Goal: Information Seeking & Learning: Find specific page/section

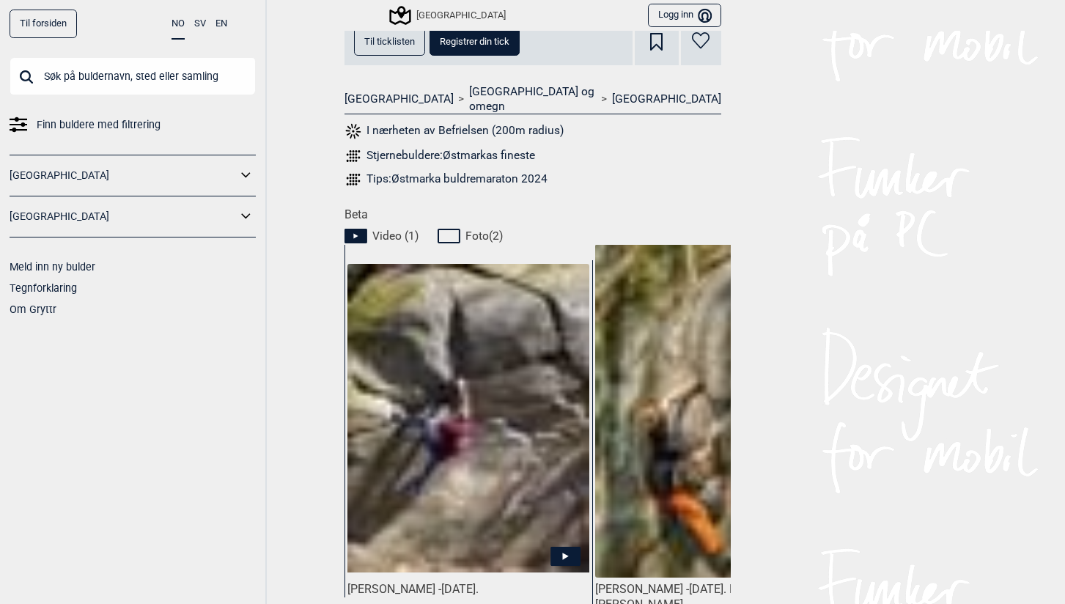
scroll to position [554, 0]
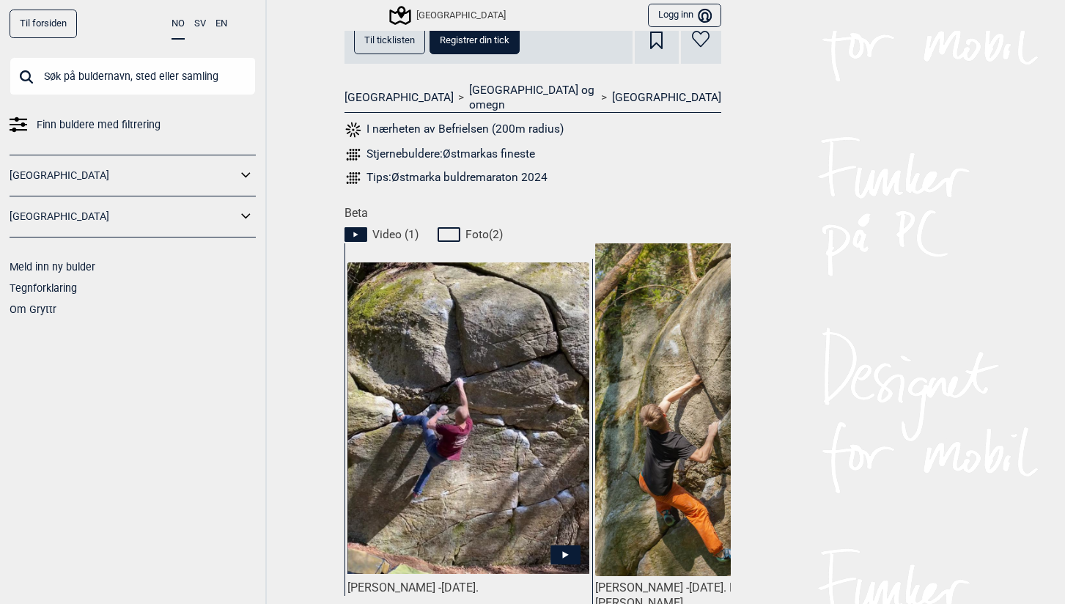
click at [518, 372] on img at bounding box center [467, 418] width 241 height 312
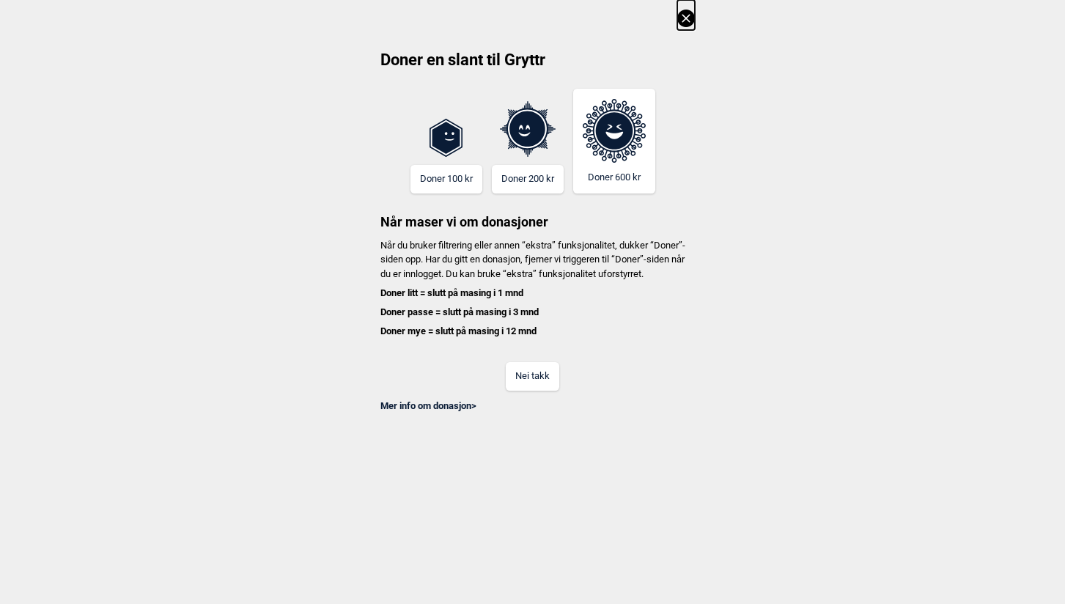
click at [530, 406] on div "Mer info om donasjon >" at bounding box center [533, 402] width 324 height 22
click at [526, 391] on button "Nei takk" at bounding box center [533, 376] width 54 height 29
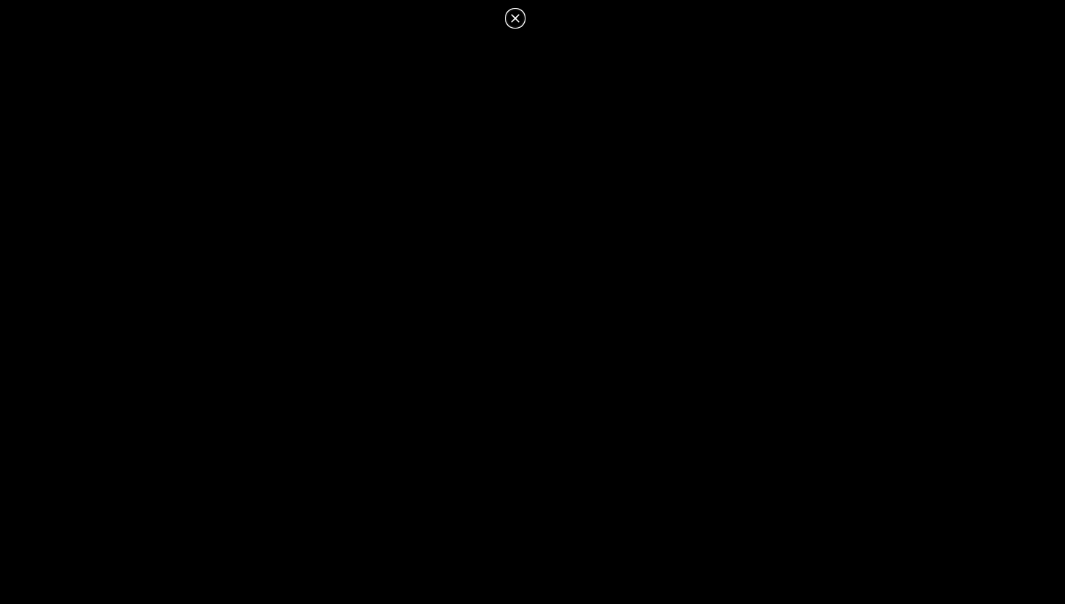
click at [523, 14] on icon at bounding box center [516, 19] width 18 height 18
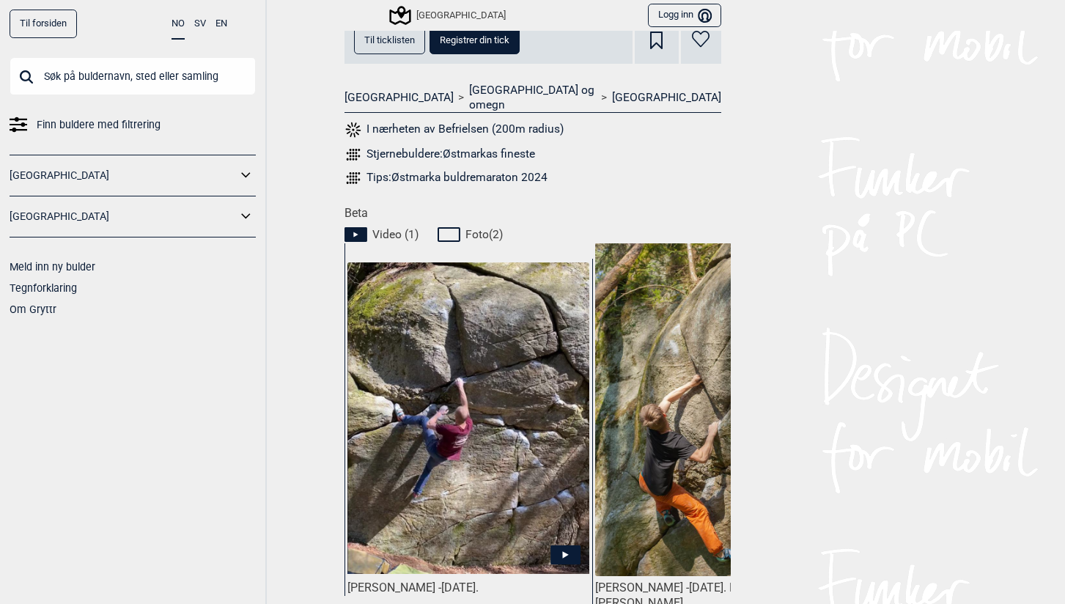
click at [648, 287] on img at bounding box center [715, 424] width 241 height 362
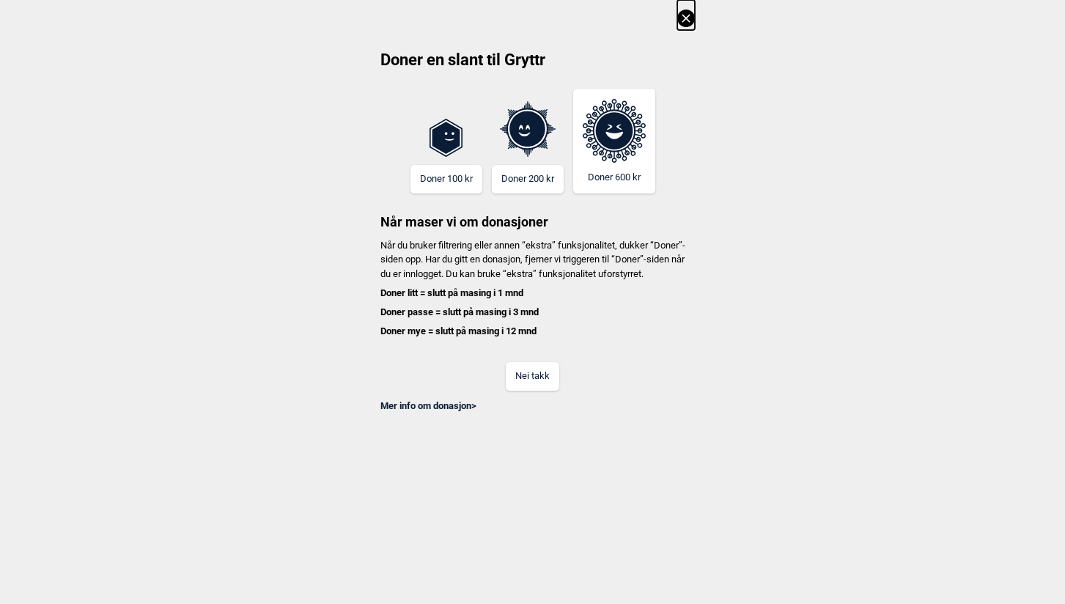
click at [540, 391] on button "Nei takk" at bounding box center [533, 376] width 54 height 29
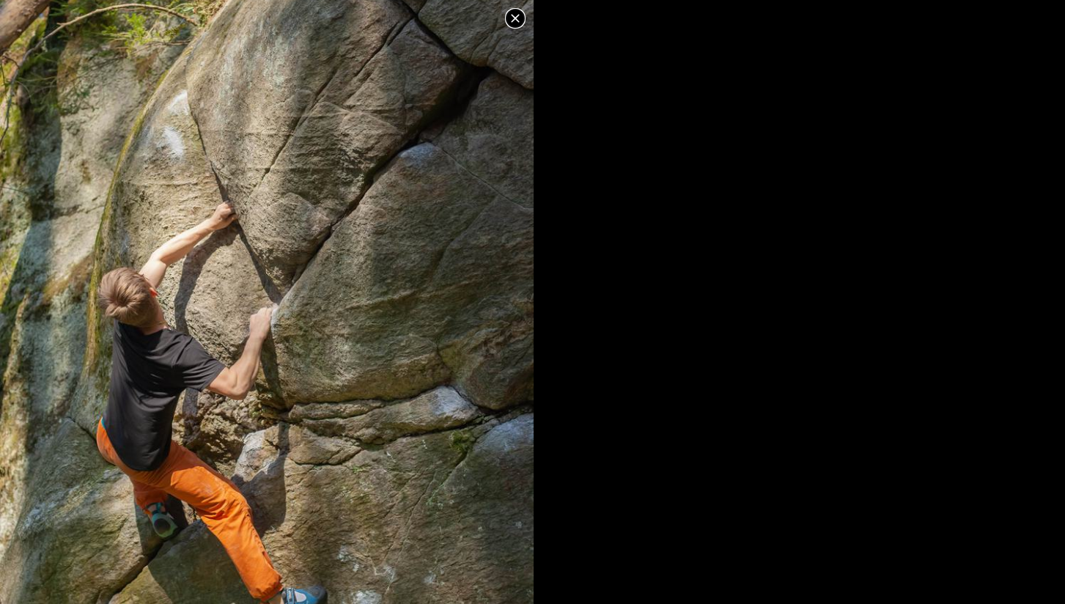
click at [192, 288] on img at bounding box center [267, 311] width 534 height 801
click at [513, 16] on icon at bounding box center [515, 18] width 8 height 8
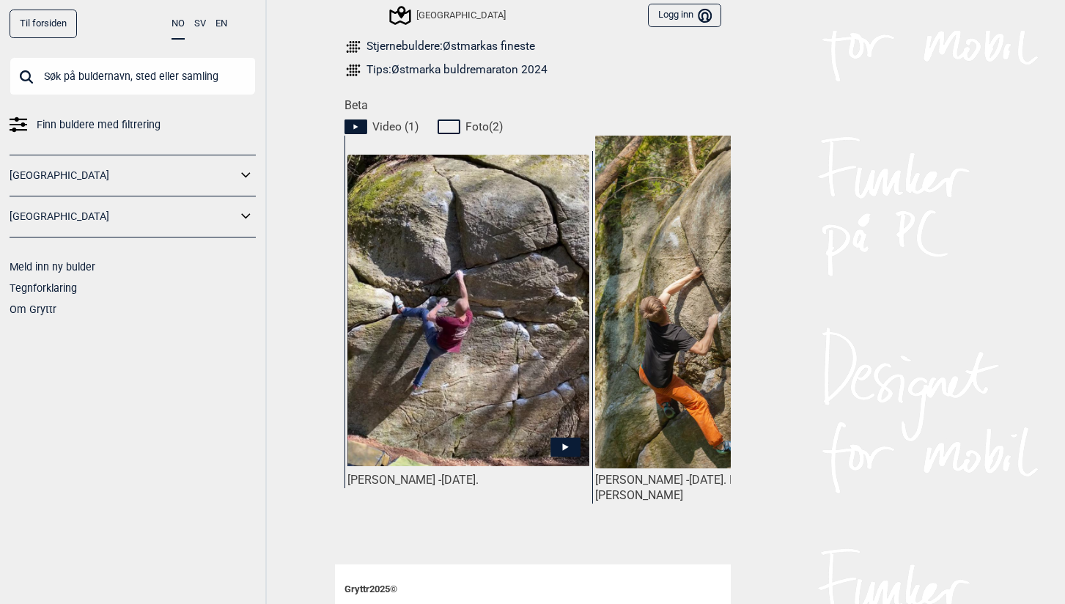
scroll to position [773, 0]
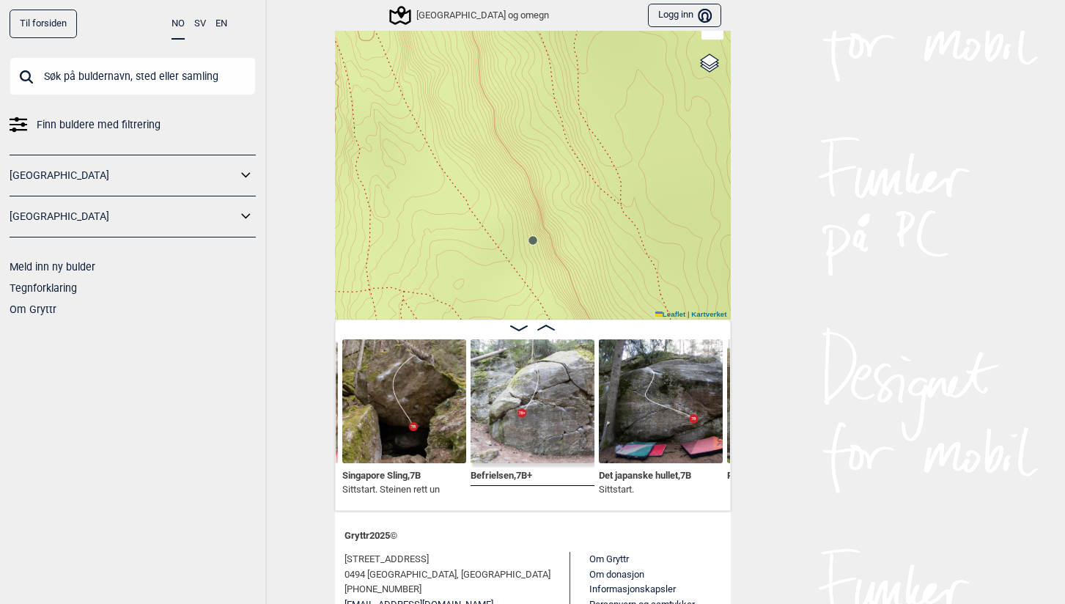
scroll to position [95, 0]
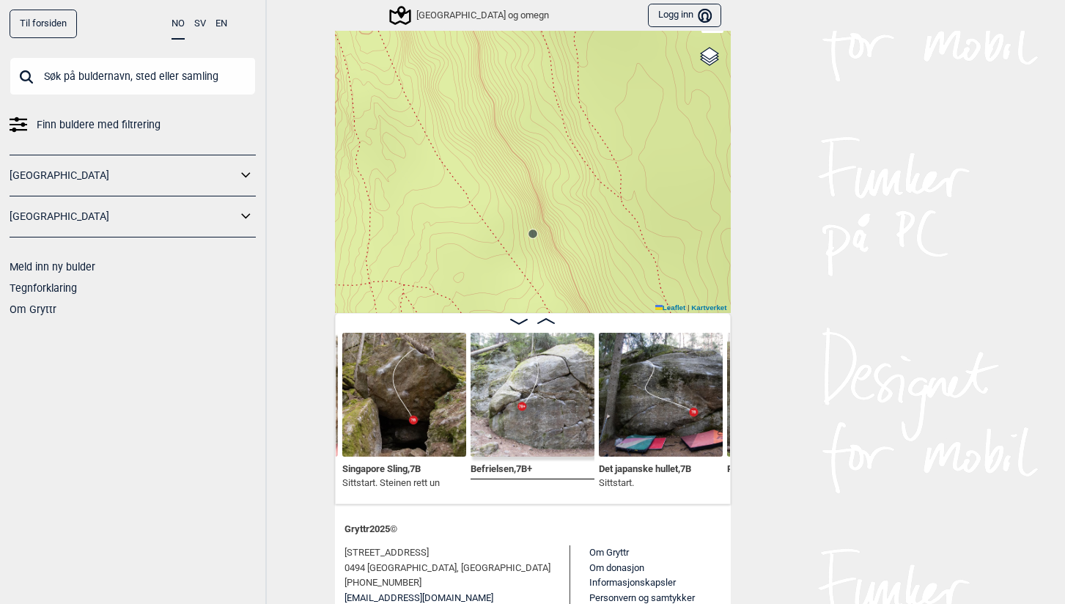
click at [405, 382] on img at bounding box center [404, 395] width 124 height 124
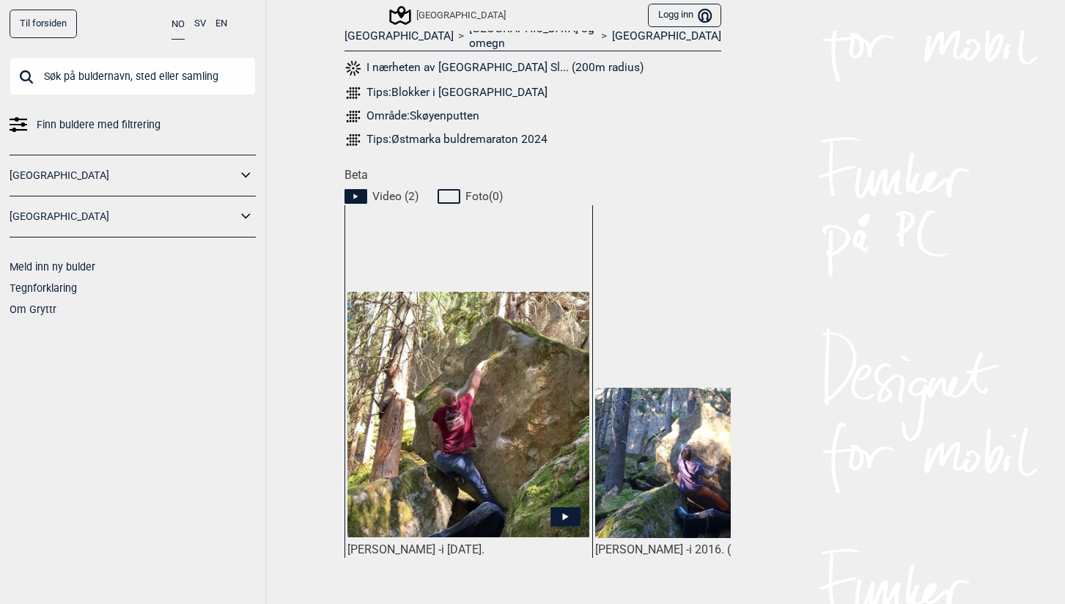
scroll to position [619, 0]
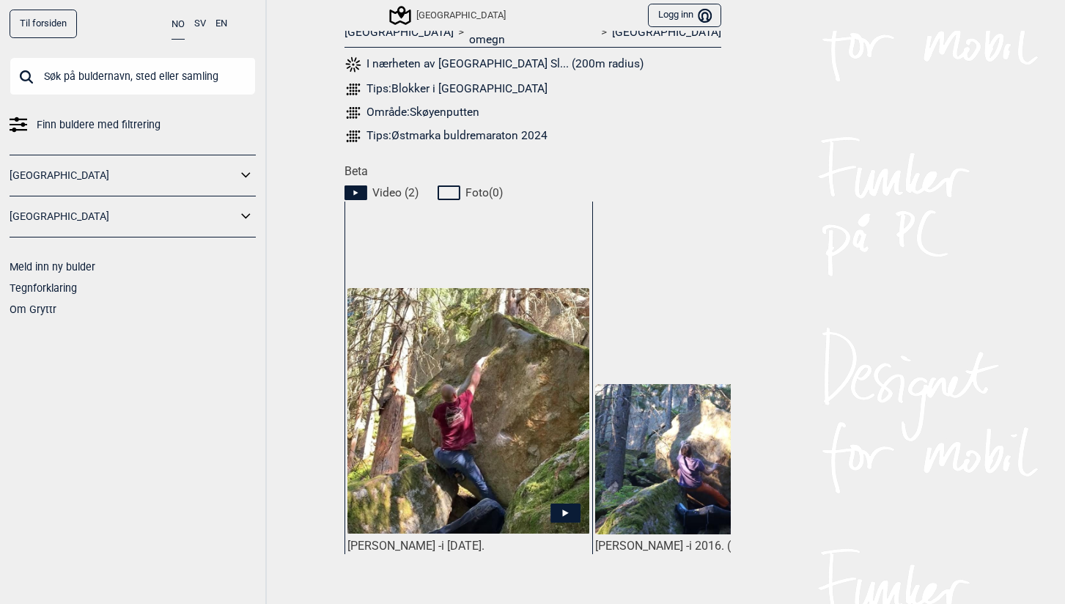
click at [563, 510] on icon at bounding box center [565, 513] width 6 height 7
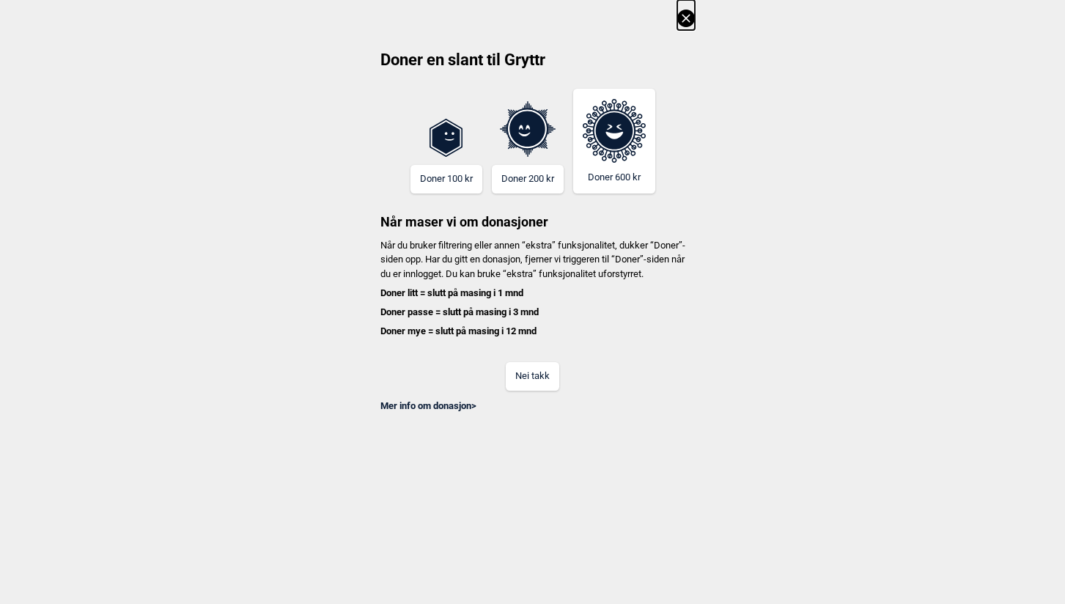
click at [523, 387] on button "Nei takk" at bounding box center [533, 376] width 54 height 29
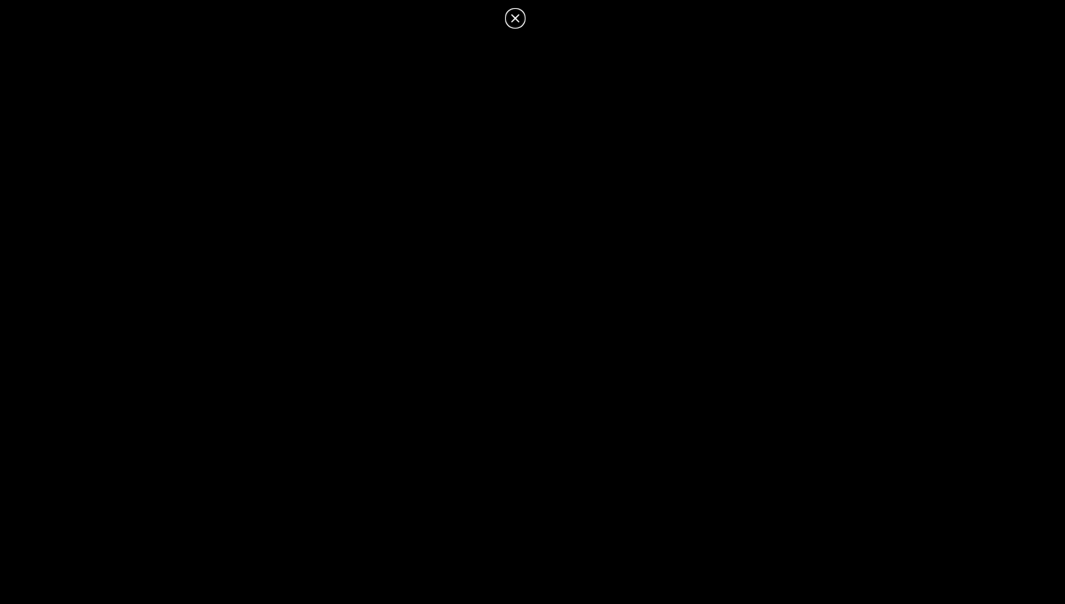
click at [515, 20] on icon at bounding box center [516, 19] width 18 height 18
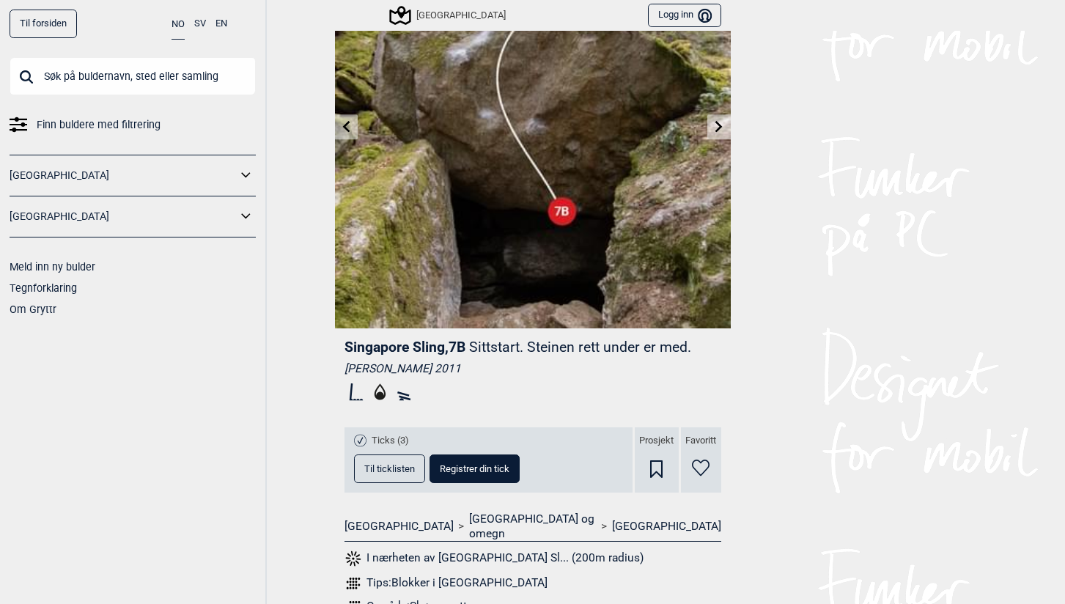
scroll to position [0, 0]
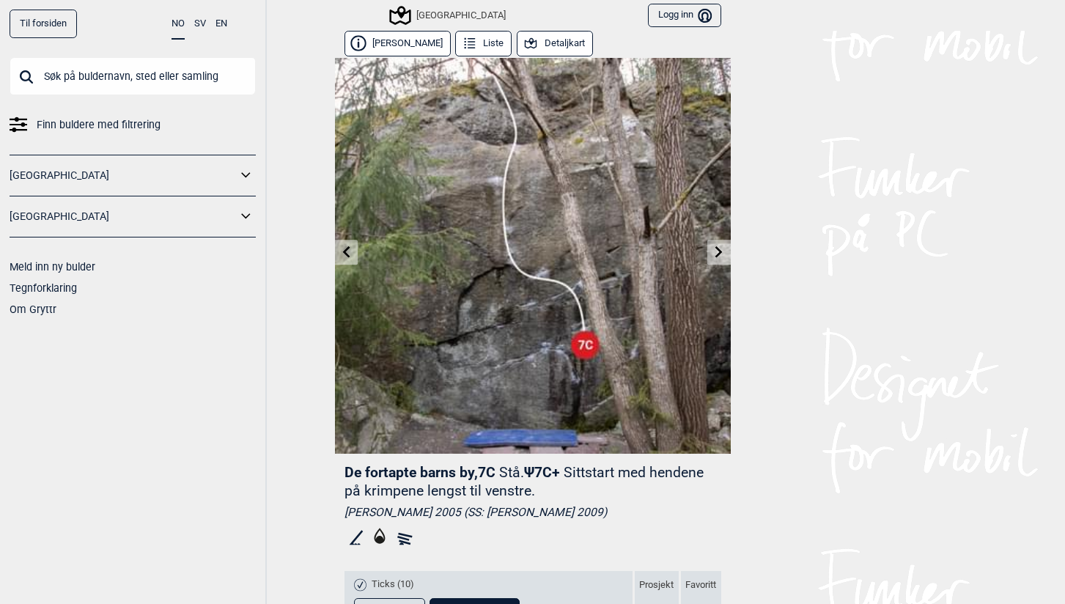
click at [79, 70] on input "text" at bounding box center [133, 76] width 246 height 38
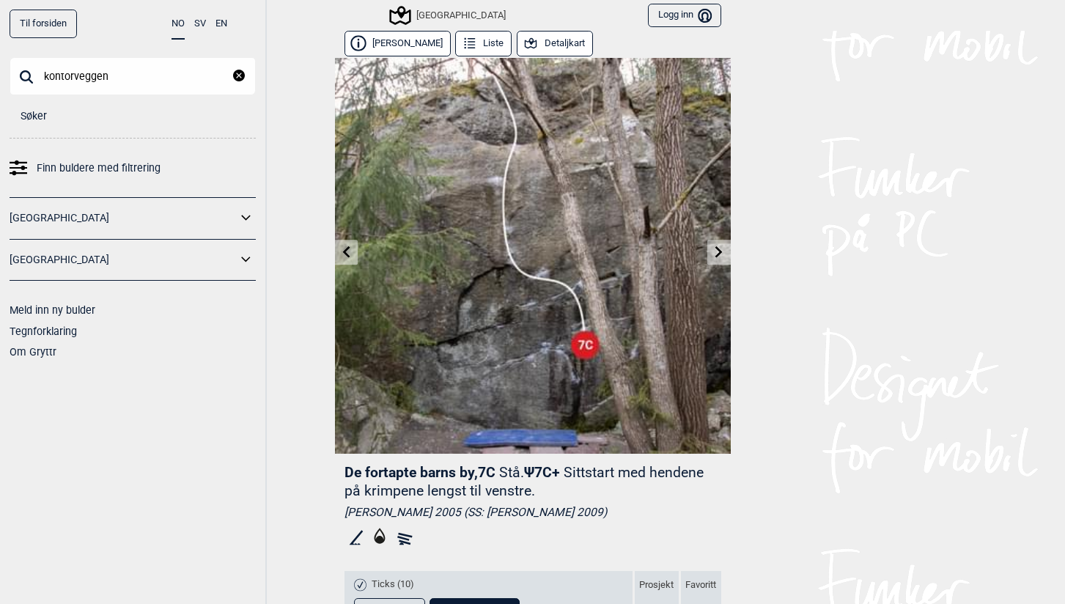
type input "kontorveggen"
click at [51, 28] on link "Til forsiden" at bounding box center [43, 24] width 67 height 29
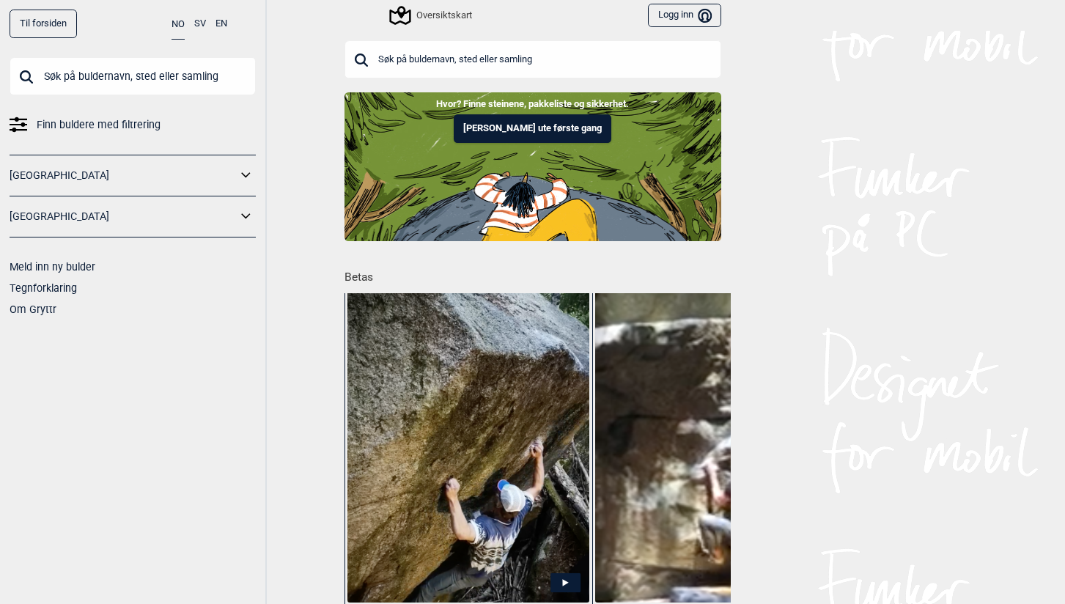
click at [421, 60] on input "text" at bounding box center [533, 59] width 377 height 38
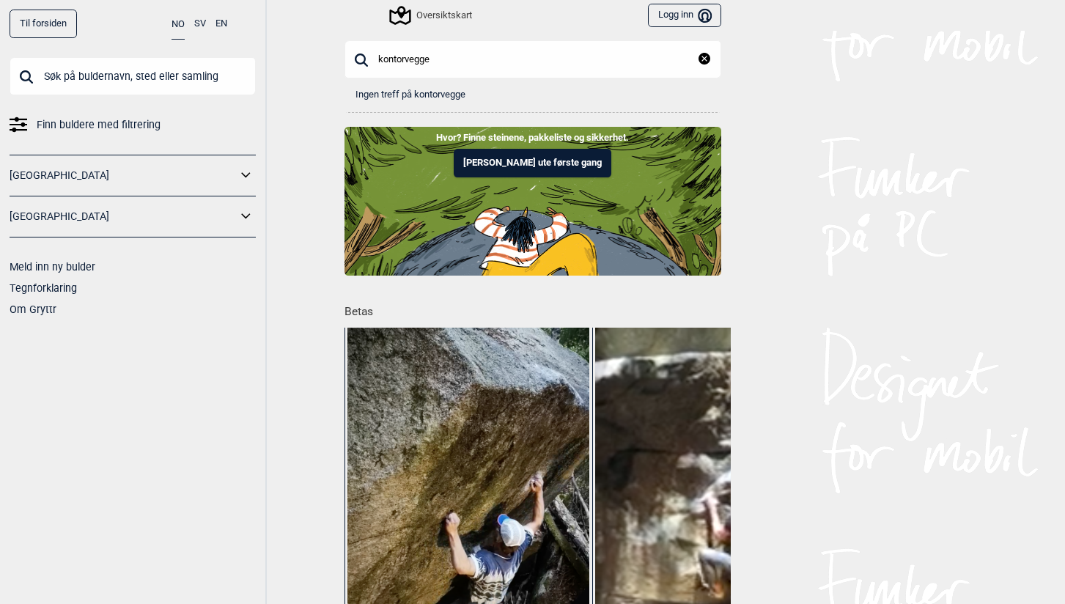
type input "kontorvegg"
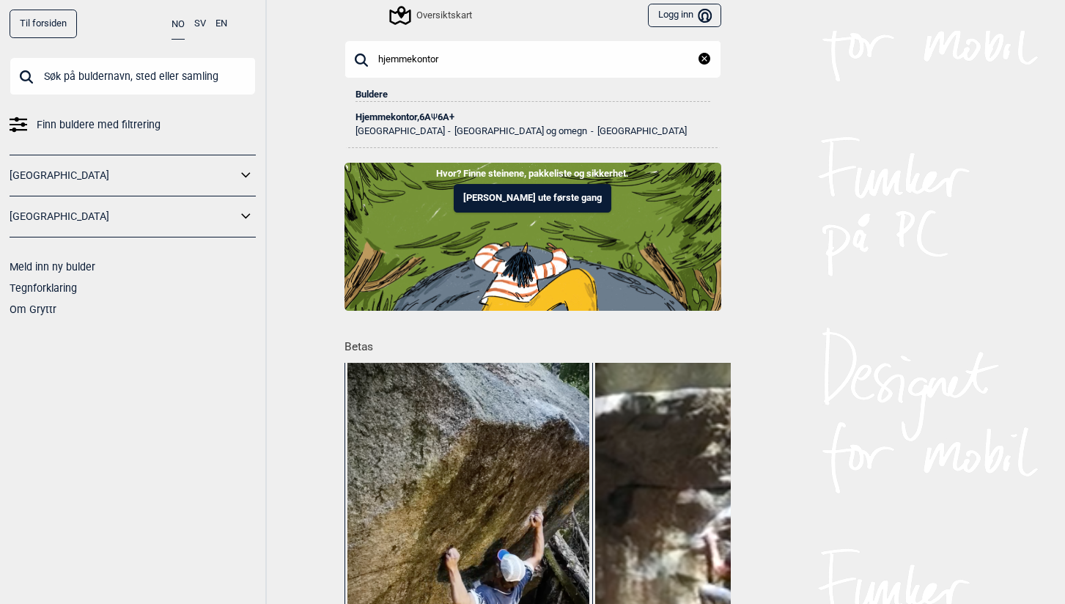
type input "hjemmekontor"
click at [402, 114] on div "Hjemmekontor , 6A Ψ 6A+" at bounding box center [533, 117] width 355 height 10
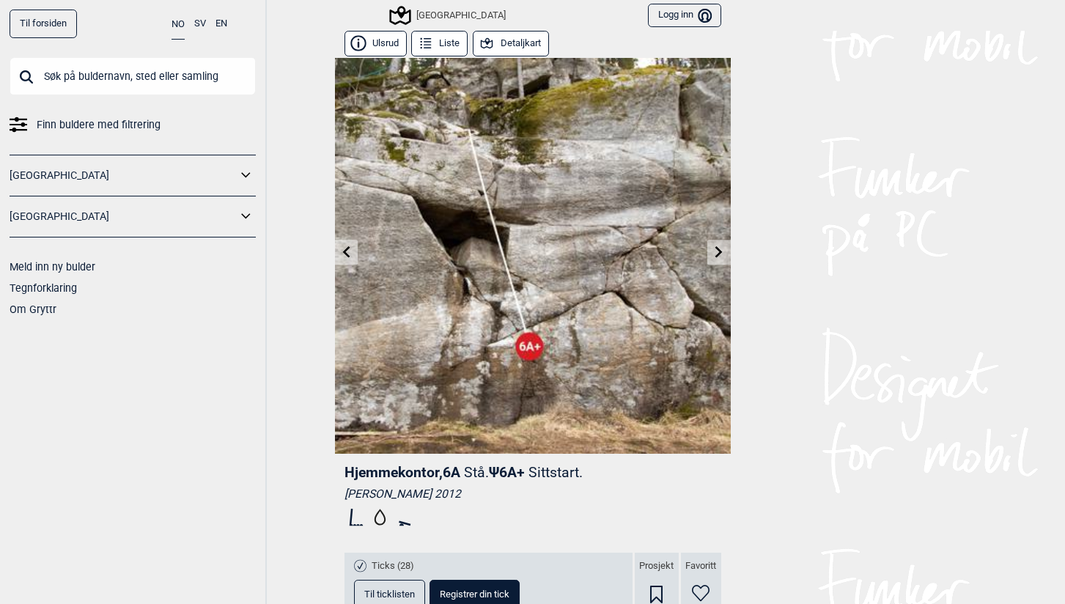
click at [508, 40] on button "Detaljkart" at bounding box center [511, 44] width 76 height 26
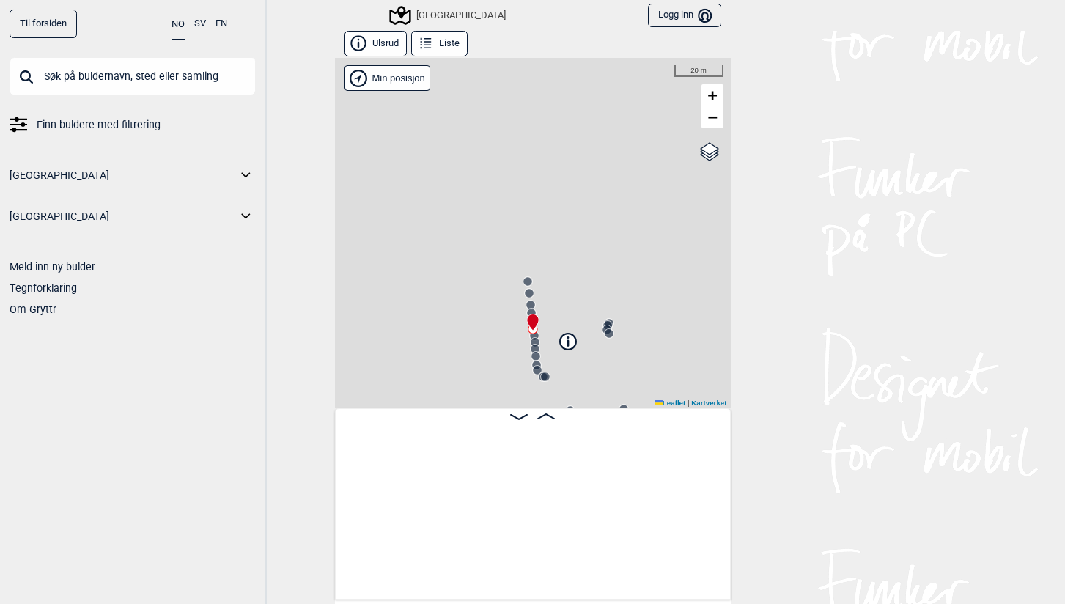
scroll to position [0, 13009]
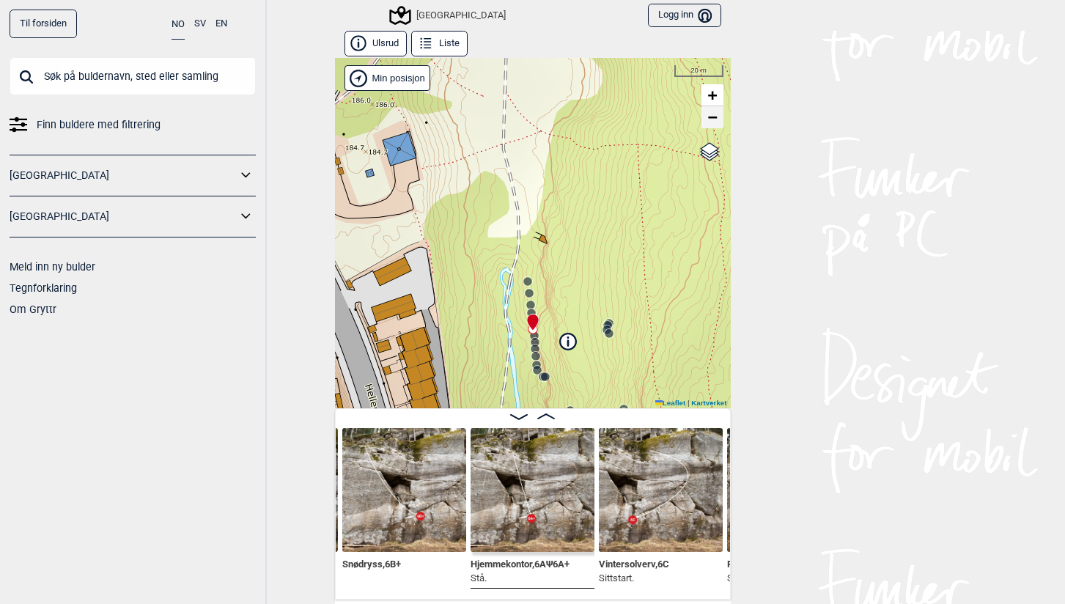
click at [716, 121] on span "−" at bounding box center [712, 117] width 10 height 18
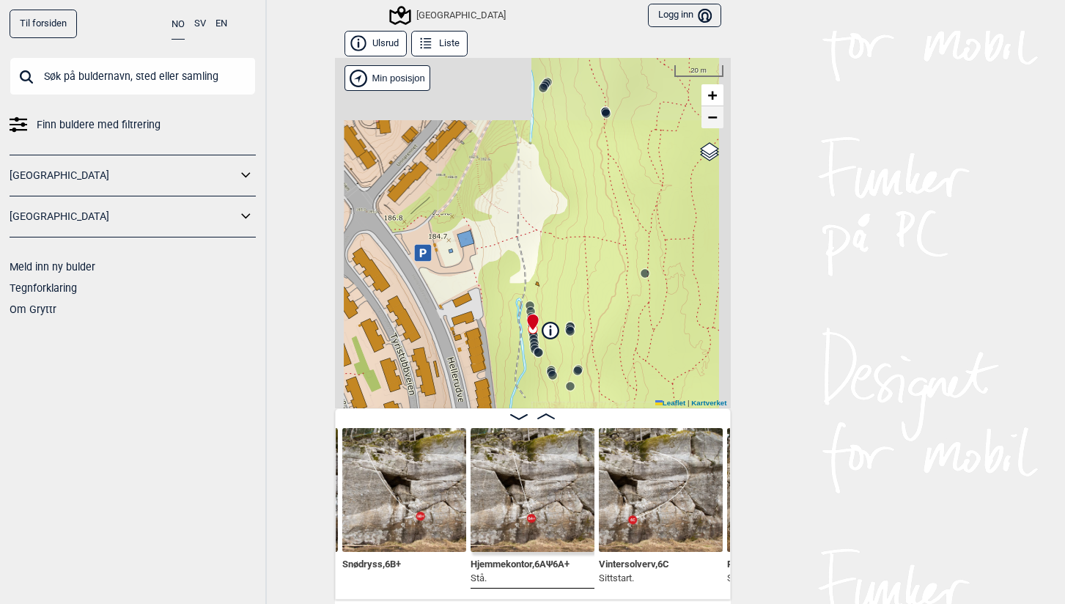
click at [716, 121] on span "−" at bounding box center [712, 117] width 10 height 18
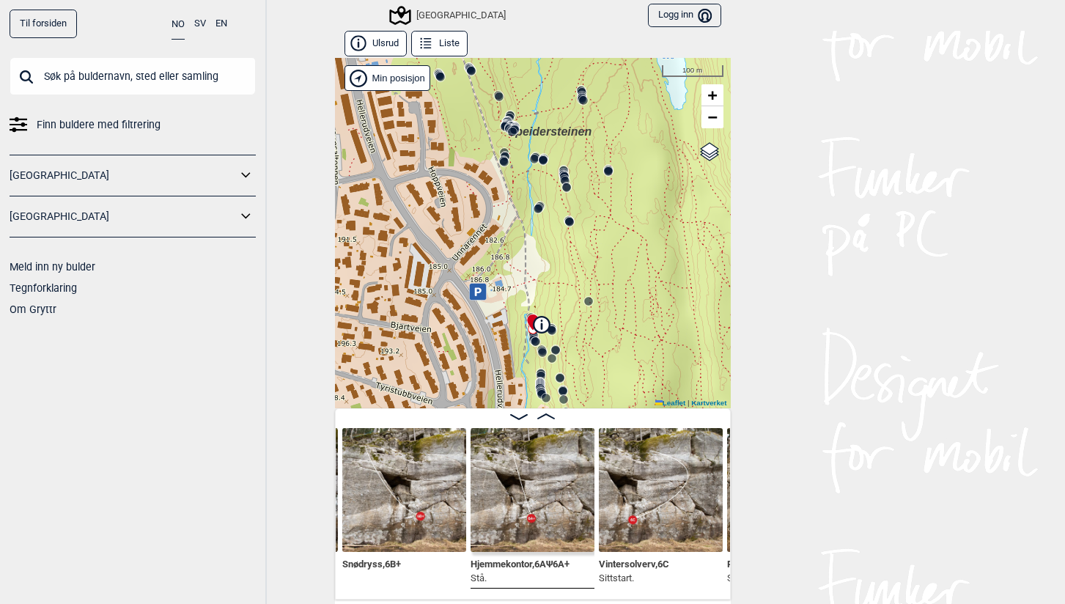
click at [480, 291] on icon at bounding box center [477, 291] width 7 height 8
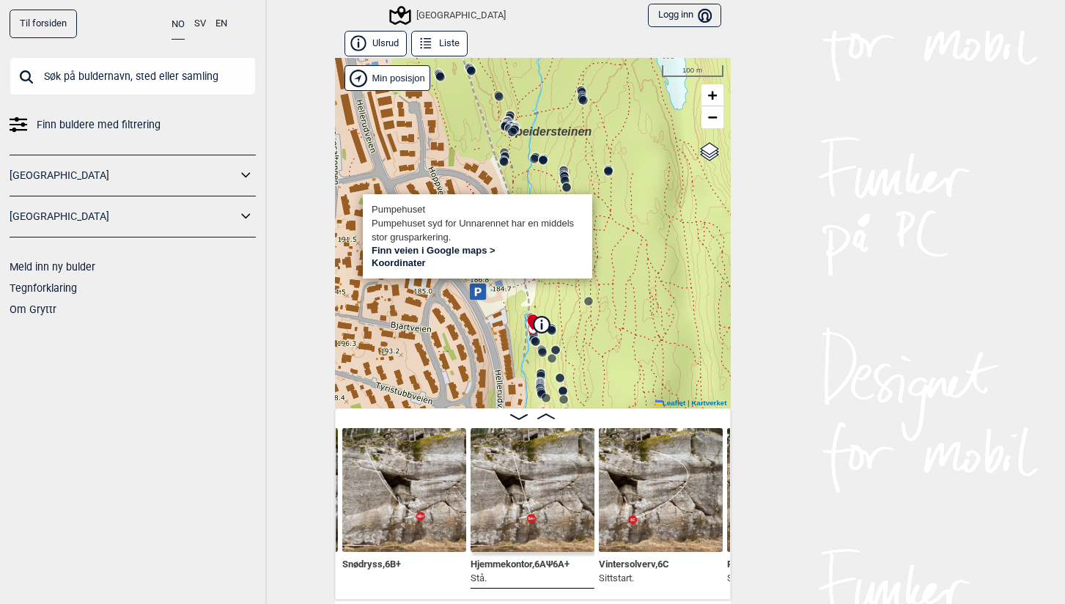
click at [442, 251] on link "Finn veien i Google maps >" at bounding box center [434, 250] width 124 height 11
